Goal: Task Accomplishment & Management: Manage account settings

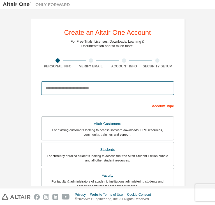
click at [80, 87] on input "email" at bounding box center [107, 87] width 133 height 13
type input "**********"
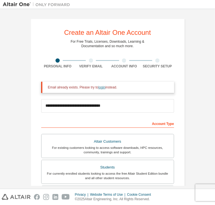
click at [99, 89] on link "login" at bounding box center [102, 87] width 7 height 4
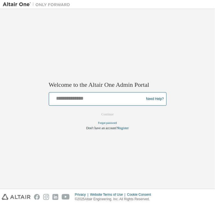
click at [96, 94] on input "text" at bounding box center [97, 98] width 92 height 8
type input "**********"
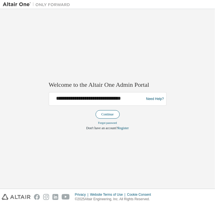
click at [105, 115] on button "Continue" at bounding box center [108, 114] width 24 height 8
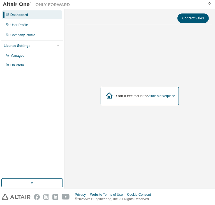
drag, startPoint x: 6, startPoint y: 15, endPoint x: 180, endPoint y: 207, distance: 259.4
click at [180, 205] on html "Dashboard User Profile Company Profile License Settings Managed On Prem Contact…" at bounding box center [107, 102] width 215 height 205
copy div "User Profile Company Profile License Settings Managed On Prem Contact Sales Sta…"
click at [20, 110] on div "Dashboard User Profile Company Profile License Settings Managed On Prem" at bounding box center [32, 94] width 63 height 168
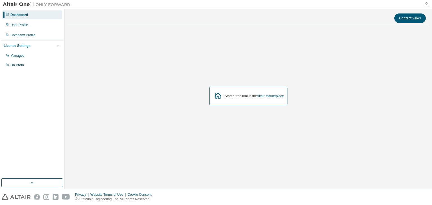
click at [215, 5] on icon "button" at bounding box center [426, 4] width 4 height 4
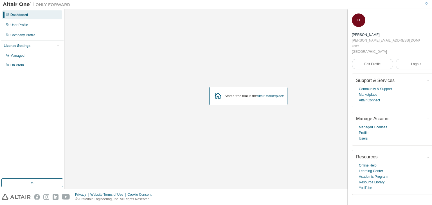
click at [215, 53] on div "Start a free trial in the Altair Marketplace" at bounding box center [247, 95] width 361 height 133
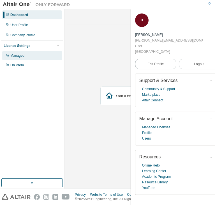
click at [15, 56] on div "Managed" at bounding box center [17, 55] width 14 height 4
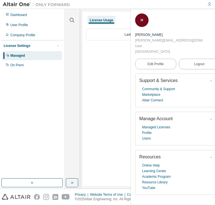
click at [111, 64] on div "Last updated at: Never Refresh" at bounding box center [147, 46] width 123 height 43
click at [215, 16] on icon "button" at bounding box center [216, 16] width 3 height 3
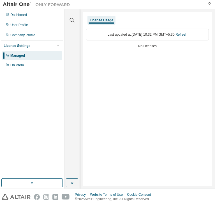
click at [32, 53] on div "Managed" at bounding box center [32, 55] width 60 height 9
click at [29, 68] on div "On Prem" at bounding box center [32, 65] width 60 height 9
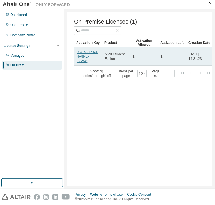
click at [90, 55] on link "LCCXJ-T7IKJ-HA8RE-IBDWS" at bounding box center [88, 56] width 22 height 13
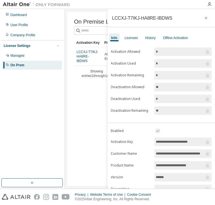
click at [205, 16] on icon "button" at bounding box center [207, 18] width 4 height 4
